Goal: Transaction & Acquisition: Register for event/course

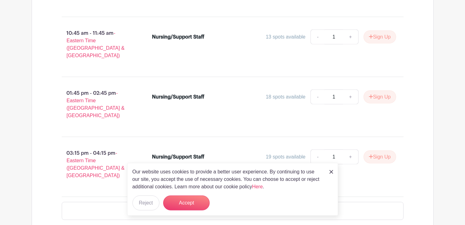
scroll to position [683, 0]
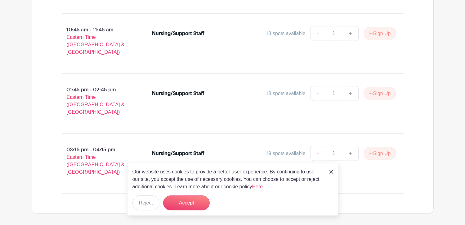
click at [333, 169] on link at bounding box center [332, 171] width 4 height 7
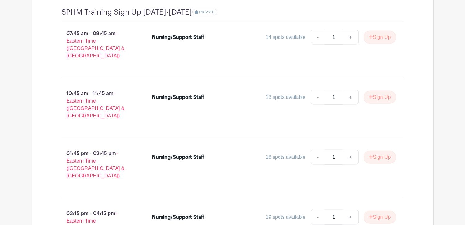
scroll to position [559, 0]
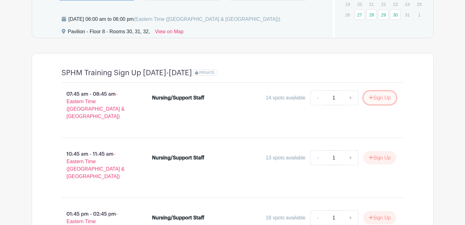
click at [376, 97] on button "Sign Up" at bounding box center [380, 97] width 33 height 13
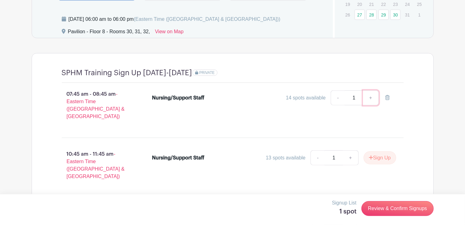
click at [369, 97] on link "+" at bounding box center [371, 97] width 16 height 15
type input "2"
click at [338, 98] on link "-" at bounding box center [338, 97] width 14 height 15
type input "1"
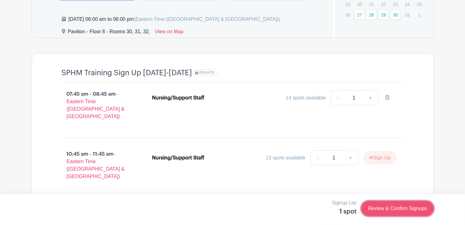
click at [401, 209] on link "Review & Confirm Signups" at bounding box center [398, 208] width 72 height 15
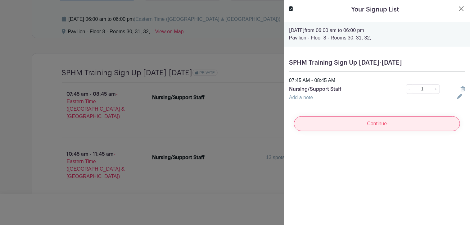
click at [379, 124] on input "Continue" at bounding box center [377, 123] width 166 height 15
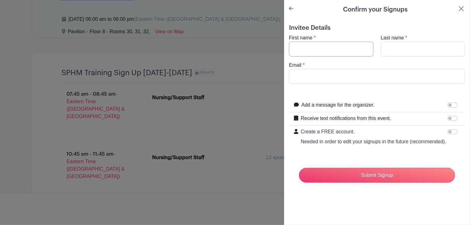
click at [299, 53] on input "First name" at bounding box center [331, 49] width 84 height 15
type input "v"
type input "Vivienne"
click at [392, 51] on input "Last name" at bounding box center [423, 49] width 84 height 15
type input "Ashforth"
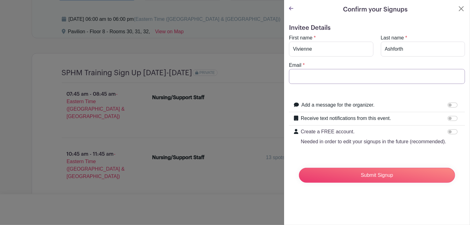
click at [302, 77] on input "Email" at bounding box center [377, 76] width 176 height 15
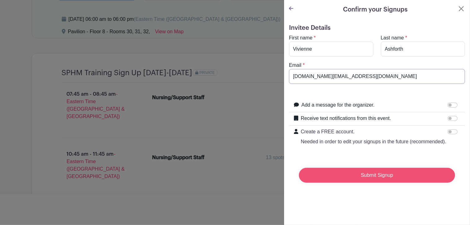
type input "[DOMAIN_NAME][EMAIL_ADDRESS][DOMAIN_NAME]"
click at [380, 183] on input "Submit Signup" at bounding box center [377, 175] width 156 height 15
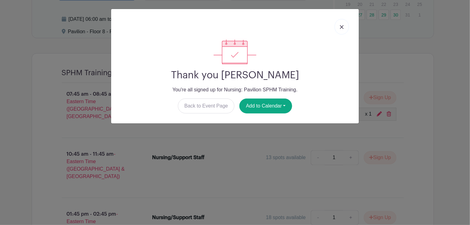
drag, startPoint x: 136, startPoint y: 11, endPoint x: 262, endPoint y: 39, distance: 129.4
click at [262, 39] on div "Thank you [PERSON_NAME] You're all signed up for Nursing: Pavilion SPHM Trainin…" at bounding box center [235, 66] width 248 height 114
drag, startPoint x: 276, startPoint y: 19, endPoint x: 328, endPoint y: 69, distance: 72.5
click at [328, 69] on div "Thank you [PERSON_NAME] You're all signed up for Nursing: Pavilion SPHM Trainin…" at bounding box center [235, 66] width 248 height 114
drag, startPoint x: 328, startPoint y: 69, endPoint x: 287, endPoint y: 38, distance: 51.4
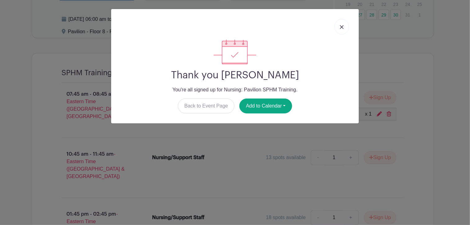
click at [287, 38] on div at bounding box center [235, 26] width 238 height 25
click at [283, 34] on div at bounding box center [235, 26] width 238 height 25
click at [286, 104] on button "Add to Calendar" at bounding box center [265, 105] width 53 height 15
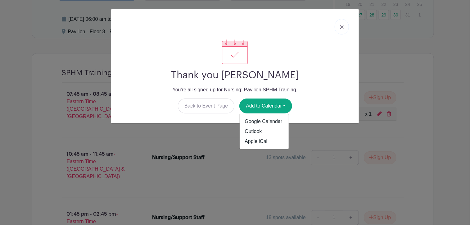
click at [340, 25] on img at bounding box center [342, 27] width 4 height 4
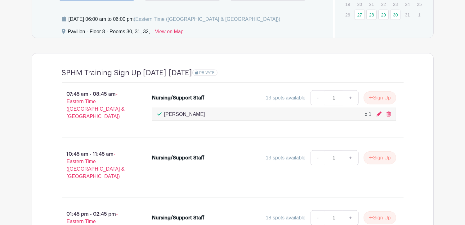
click at [170, 32] on link "View on Map" at bounding box center [169, 33] width 29 height 10
